Goal: Navigation & Orientation: Find specific page/section

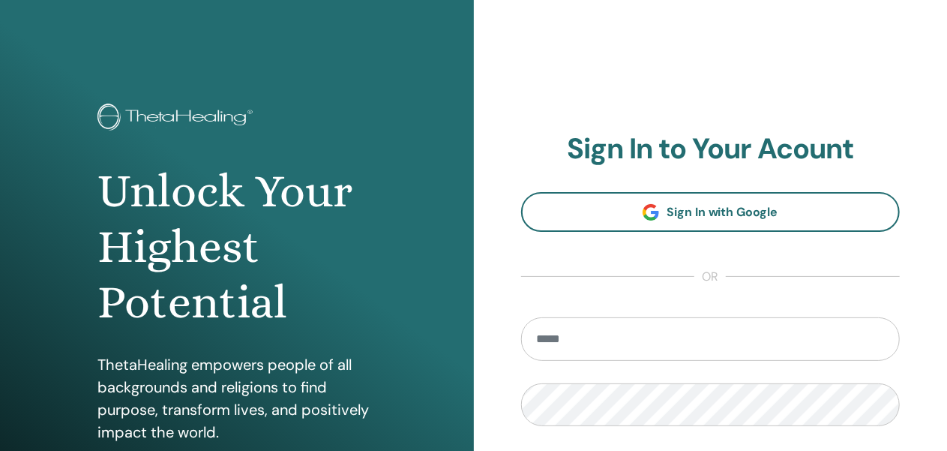
type input "**********"
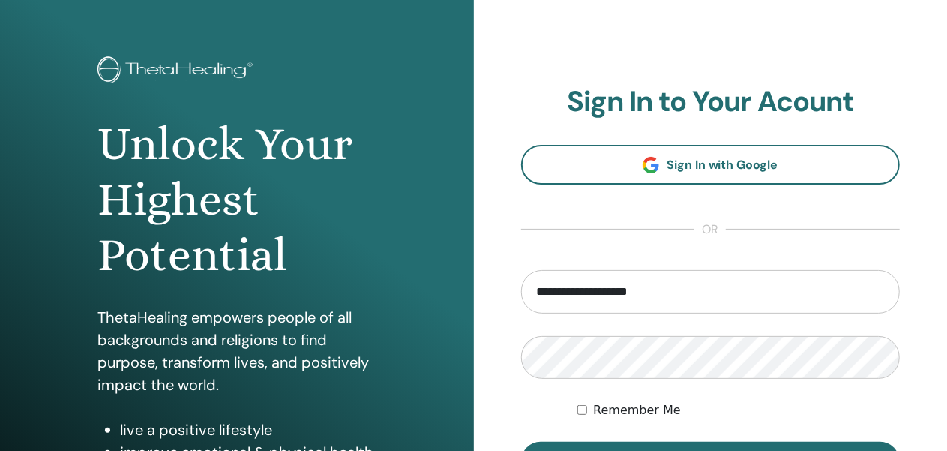
scroll to position [127, 0]
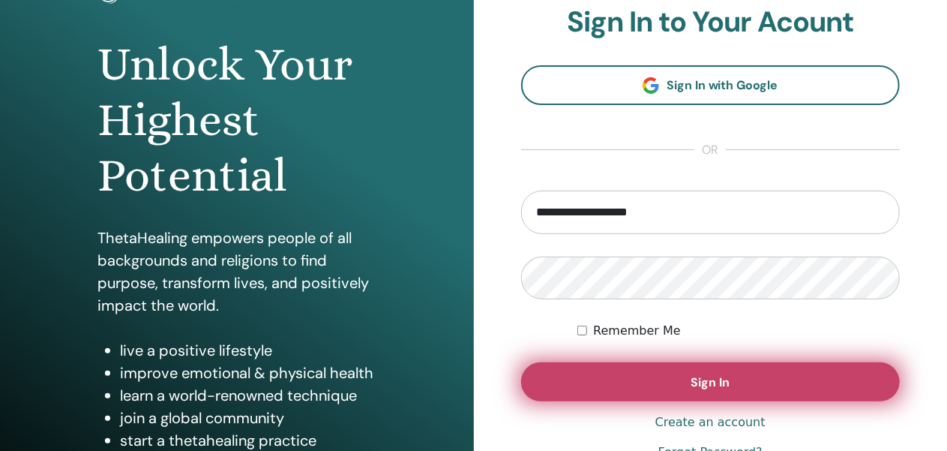
click at [703, 377] on span "Sign In" at bounding box center [710, 382] width 39 height 16
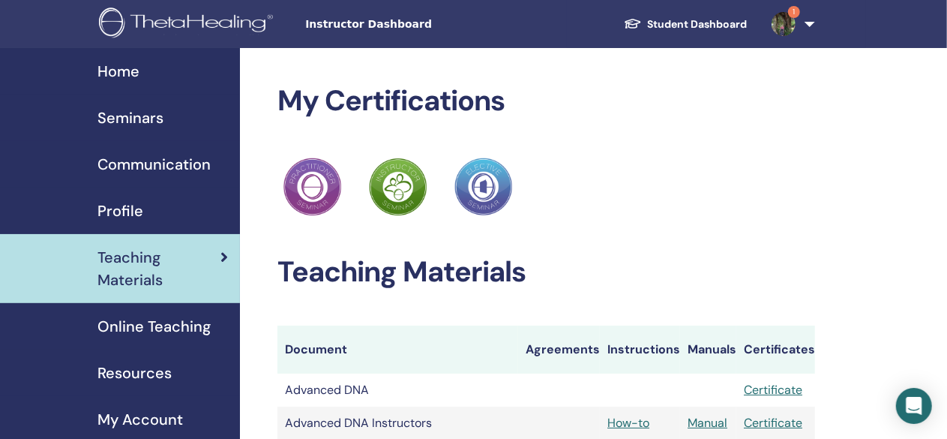
click at [128, 121] on span "Seminars" at bounding box center [130, 117] width 66 height 22
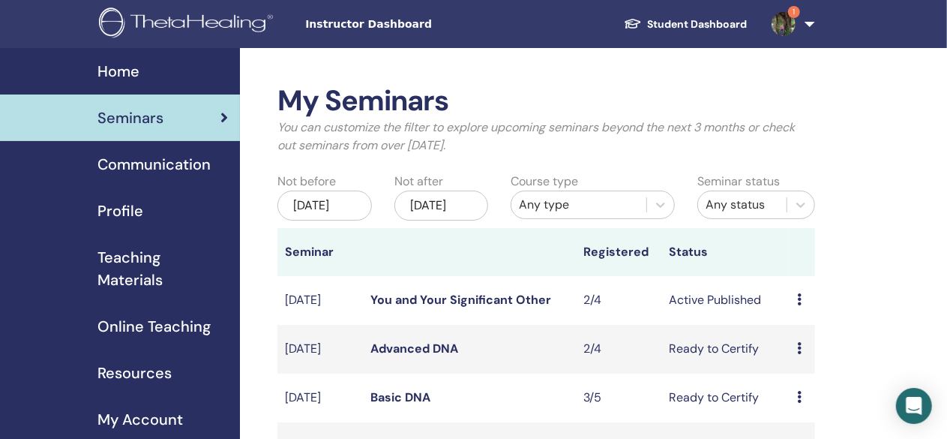
click at [781, 31] on img at bounding box center [784, 24] width 24 height 24
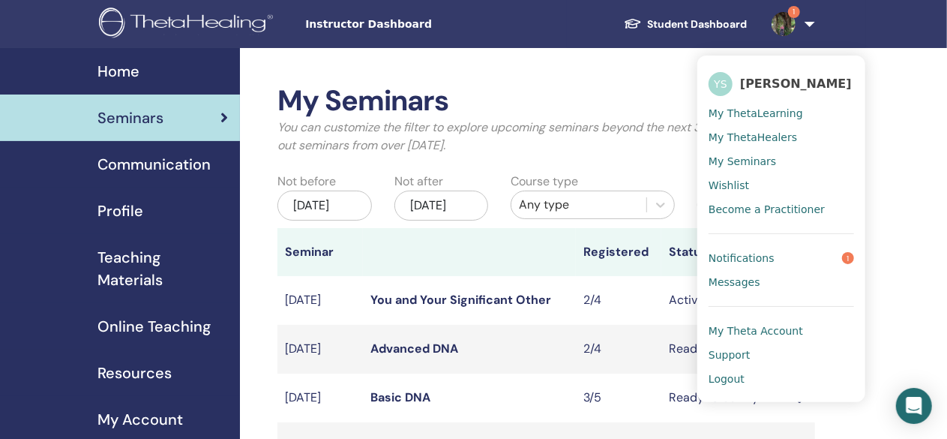
click at [733, 257] on span "Notifications" at bounding box center [742, 257] width 66 height 13
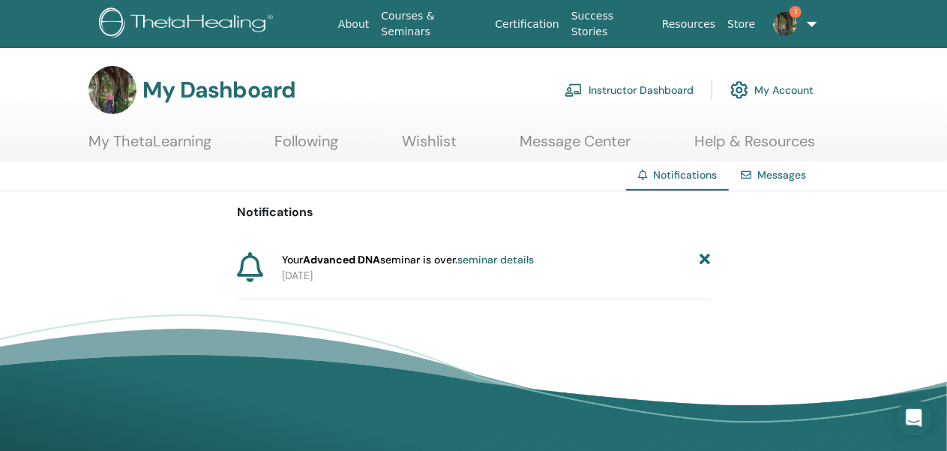
click at [705, 261] on icon at bounding box center [705, 260] width 10 height 16
